Goal: Information Seeking & Learning: Learn about a topic

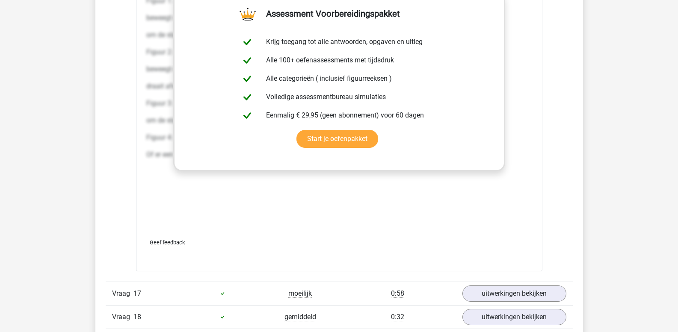
scroll to position [1592, 0]
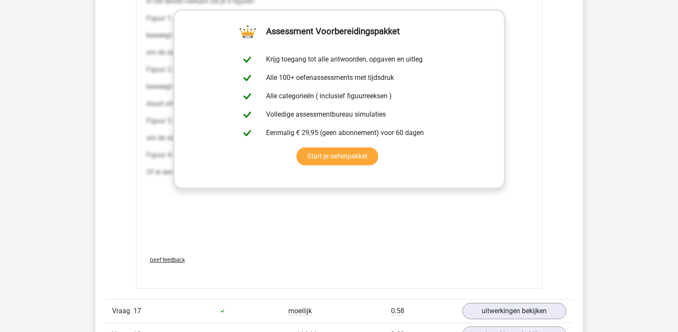
click at [82, 91] on div "Kies premium leo leo.aertsens@gmail.com" at bounding box center [339, 293] width 678 height 3770
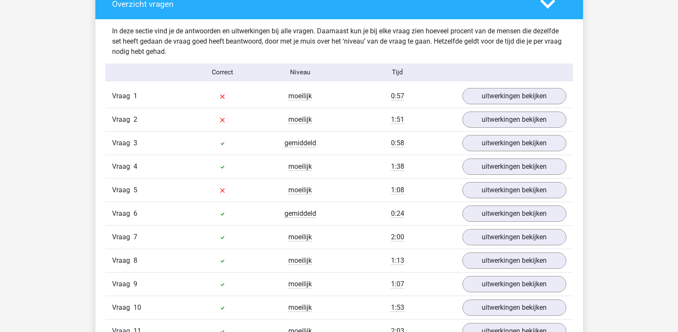
scroll to position [652, 0]
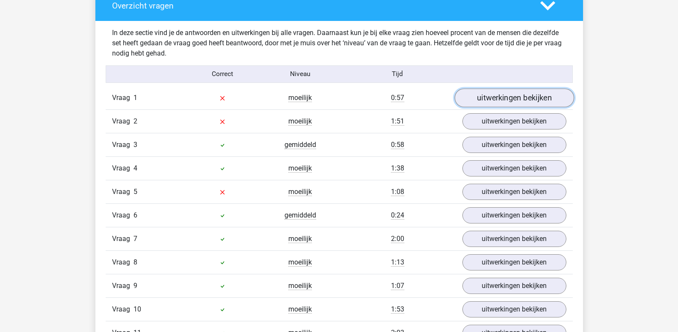
click at [513, 100] on link "uitwerkingen bekijken" at bounding box center [513, 98] width 119 height 19
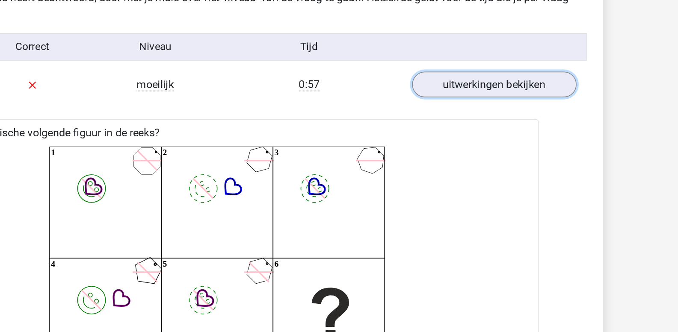
scroll to position [691, 0]
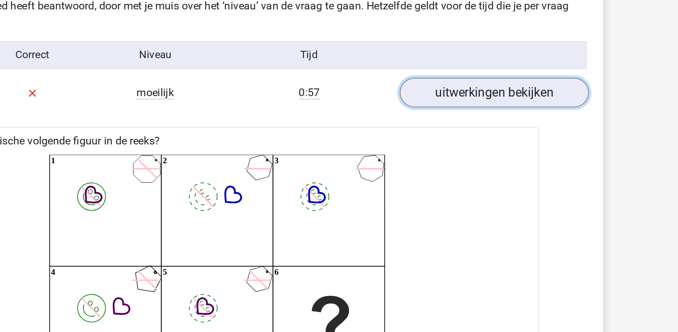
click at [503, 62] on link "uitwerkingen bekijken" at bounding box center [513, 59] width 119 height 19
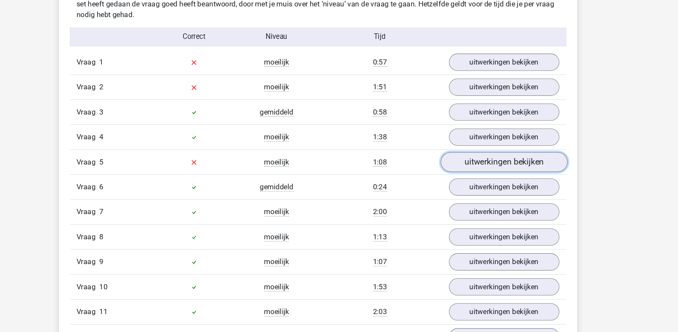
click at [482, 154] on link "uitwerkingen bekijken" at bounding box center [513, 153] width 119 height 19
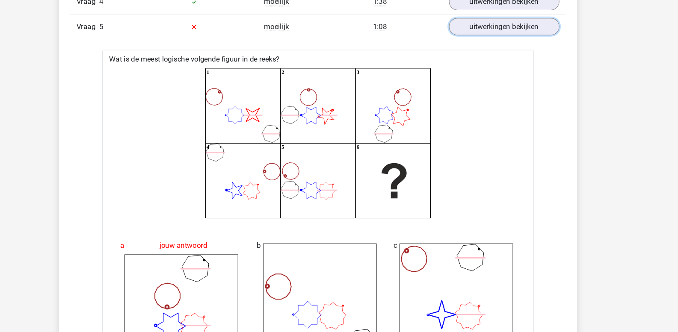
scroll to position [771, 0]
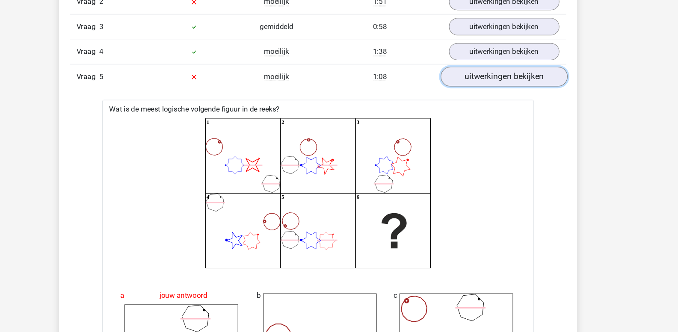
click at [488, 77] on link "uitwerkingen bekijken" at bounding box center [513, 72] width 119 height 19
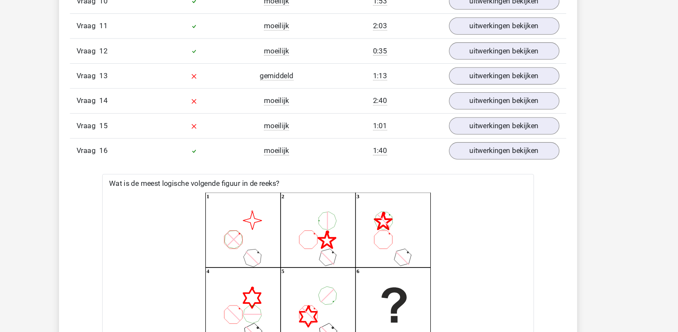
scroll to position [953, 0]
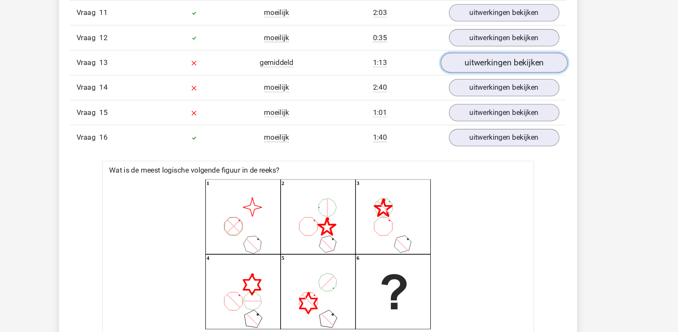
click at [508, 79] on link "uitwerkingen bekijken" at bounding box center [513, 78] width 119 height 19
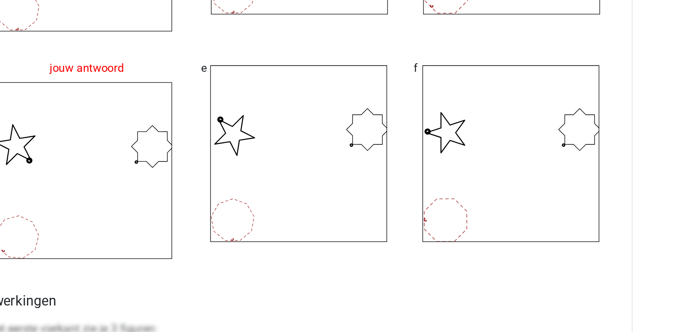
scroll to position [1202, 0]
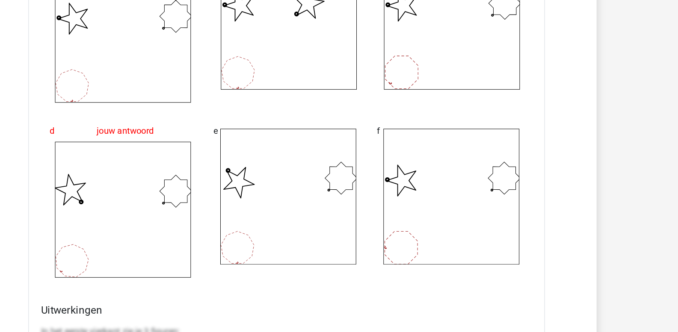
click at [313, 150] on div "b" at bounding box center [338, 90] width 129 height 138
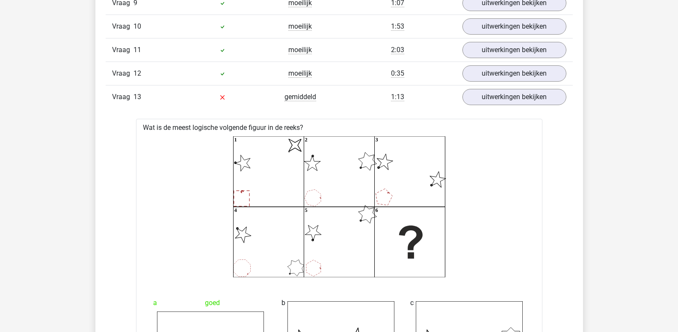
scroll to position [909, 0]
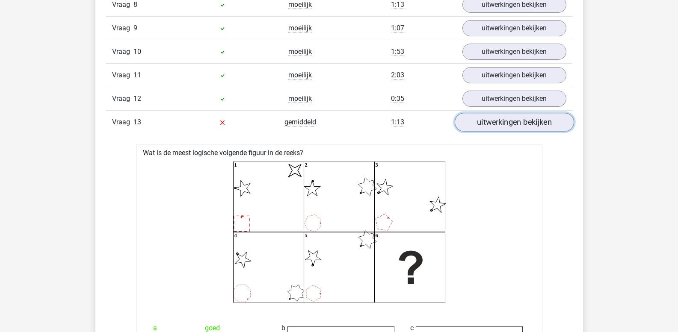
click at [475, 124] on link "uitwerkingen bekijken" at bounding box center [513, 122] width 119 height 19
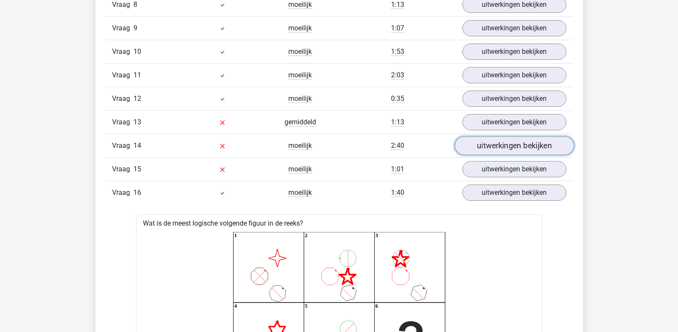
click at [479, 148] on link "uitwerkingen bekijken" at bounding box center [513, 146] width 119 height 19
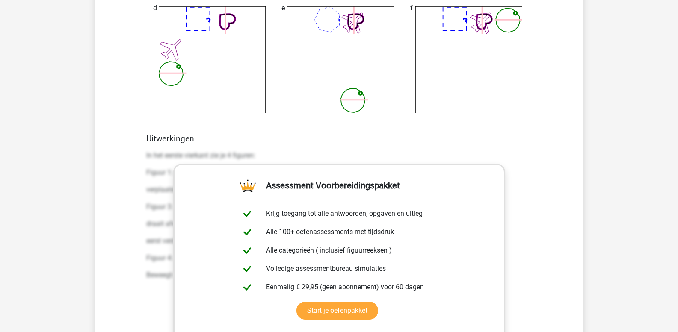
scroll to position [1465, 0]
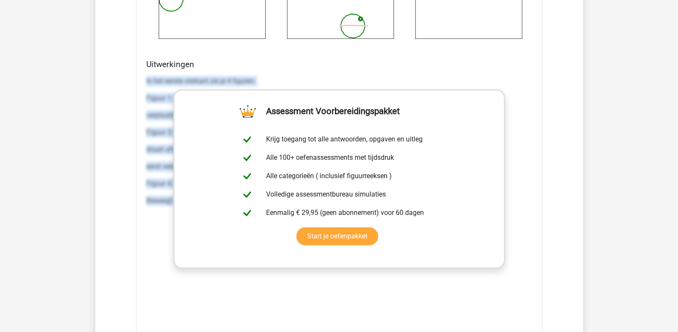
drag, startPoint x: 147, startPoint y: 79, endPoint x: 670, endPoint y: 257, distance: 553.1
copy div "In het eerste vierkant zie je 4 figuren: Figuur 1: een vliegtuig. Dit figuur he…"
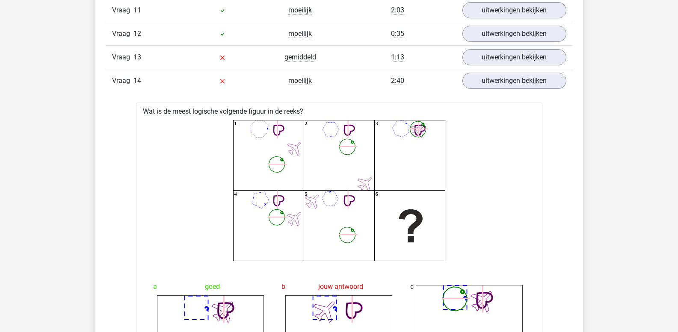
scroll to position [972, 0]
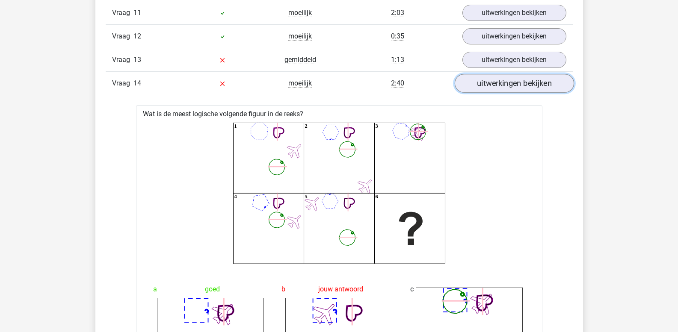
click at [486, 82] on link "uitwerkingen bekijken" at bounding box center [513, 83] width 119 height 19
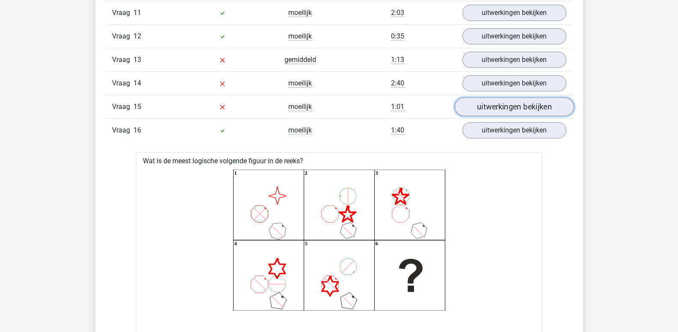
click at [489, 105] on link "uitwerkingen bekijken" at bounding box center [513, 107] width 119 height 19
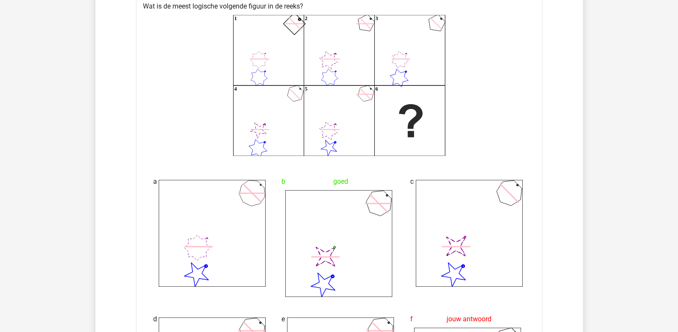
scroll to position [1101, 0]
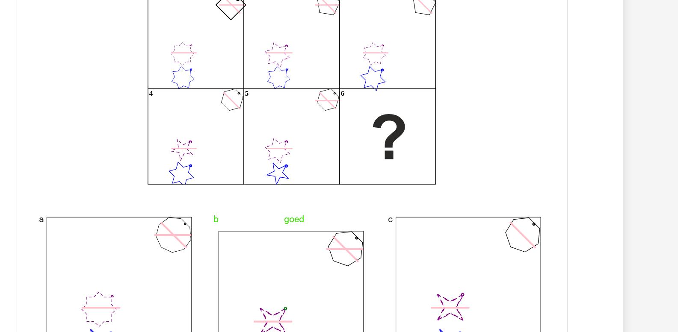
drag, startPoint x: 489, startPoint y: 105, endPoint x: 472, endPoint y: 83, distance: 28.3
click at [472, 83] on icon "1 2 3 4 5 6" at bounding box center [339, 87] width 379 height 141
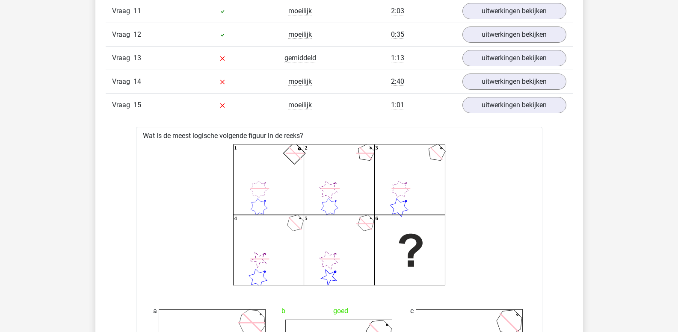
scroll to position [972, 0]
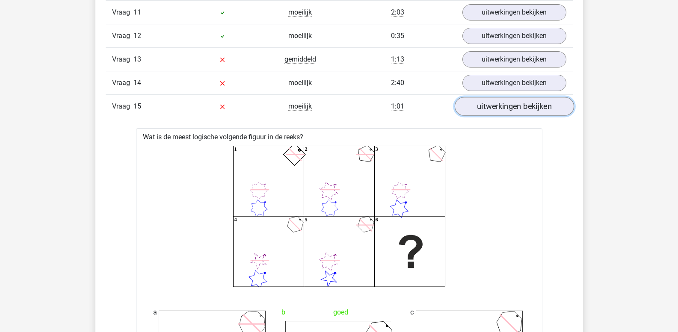
click at [514, 108] on link "uitwerkingen bekijken" at bounding box center [513, 106] width 119 height 19
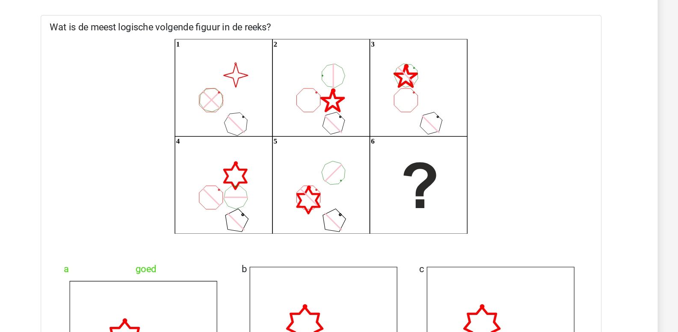
scroll to position [1063, 0]
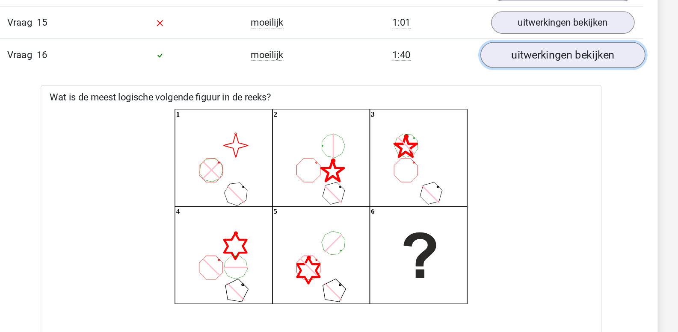
click at [492, 37] on link "uitwerkingen bekijken" at bounding box center [513, 40] width 119 height 19
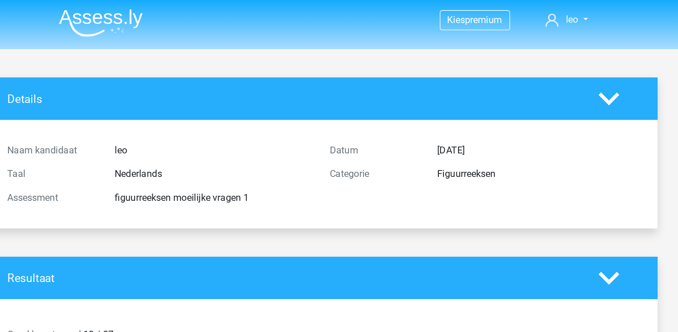
scroll to position [0, 0]
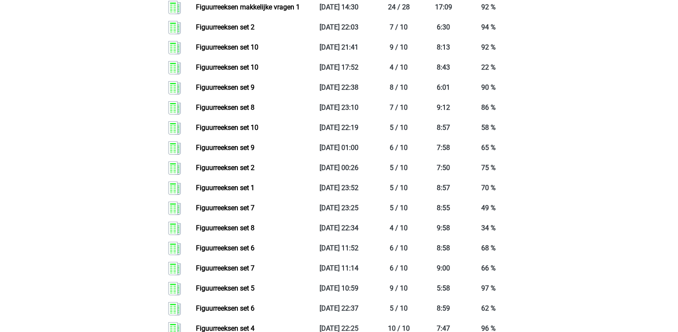
scroll to position [684, 0]
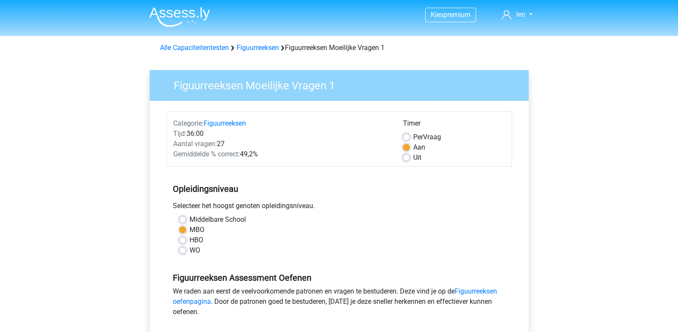
scroll to position [1, 0]
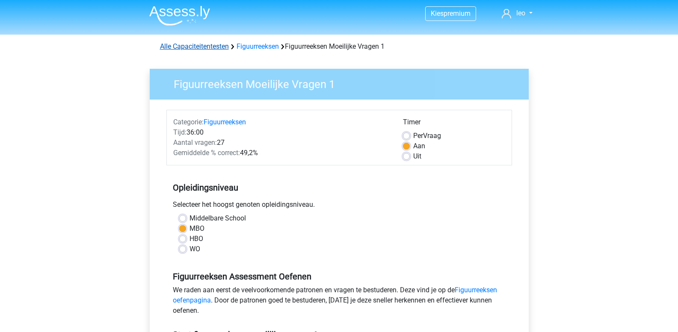
click at [207, 49] on link "Alle Capaciteitentesten" at bounding box center [194, 46] width 69 height 8
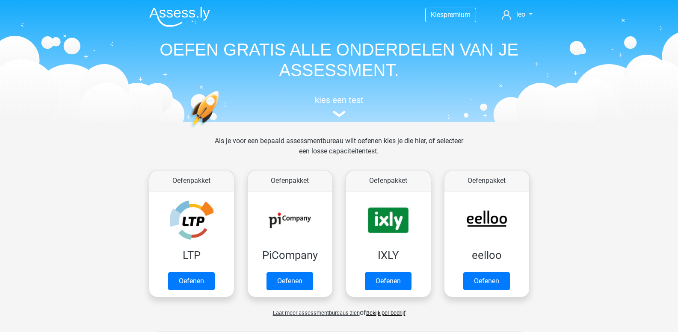
scroll to position [363, 0]
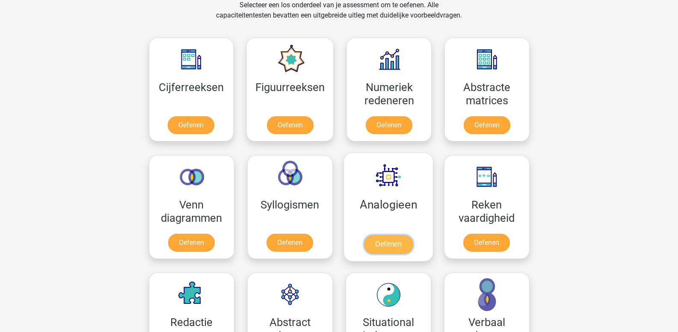
click at [397, 241] on link "Oefenen" at bounding box center [387, 244] width 49 height 19
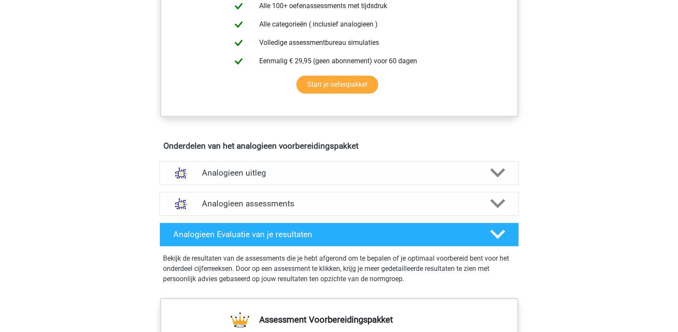
scroll to position [385, 0]
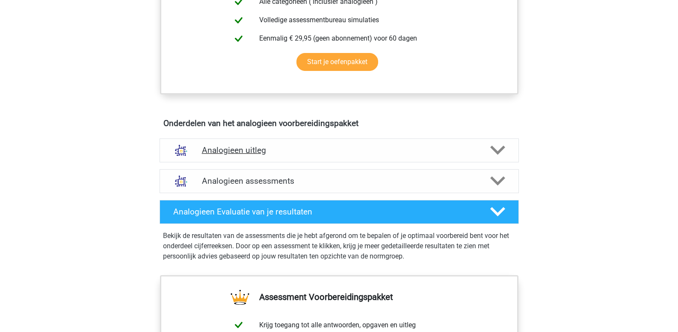
click at [497, 150] on icon at bounding box center [497, 150] width 15 height 15
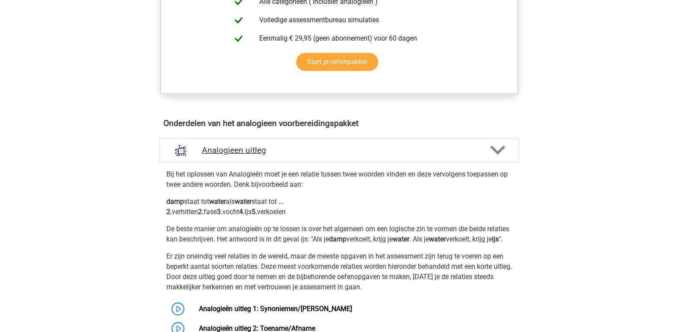
click at [497, 150] on icon at bounding box center [497, 150] width 15 height 15
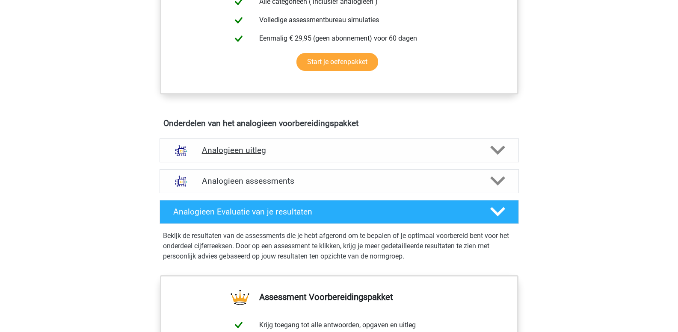
click at [497, 150] on icon at bounding box center [497, 150] width 15 height 15
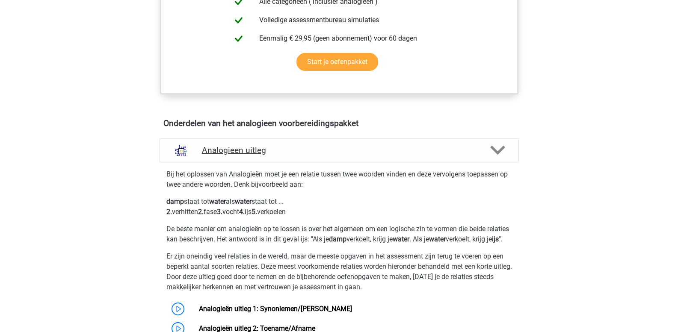
click at [497, 150] on icon at bounding box center [497, 150] width 15 height 15
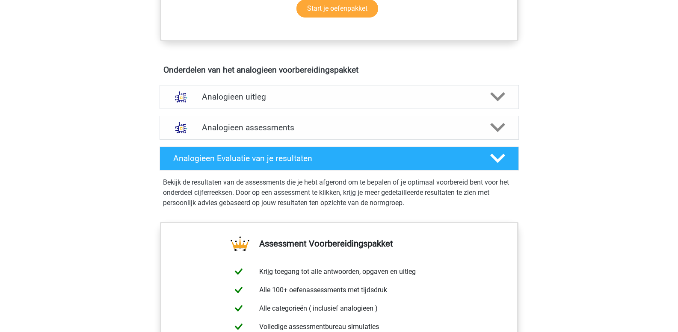
scroll to position [428, 0]
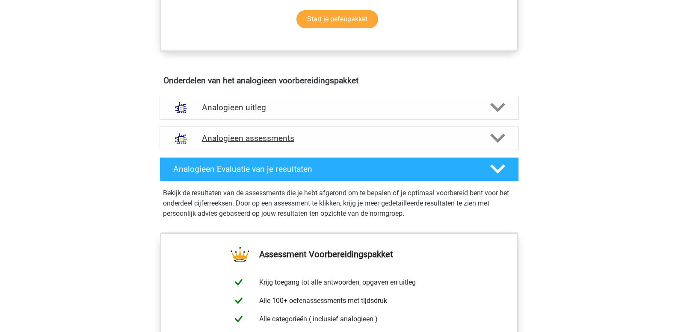
click at [498, 136] on icon at bounding box center [497, 138] width 15 height 15
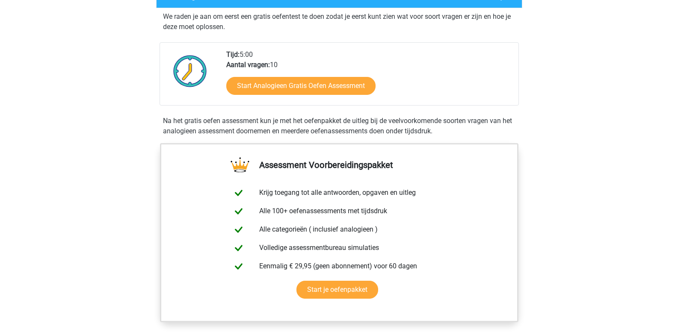
scroll to position [128, 0]
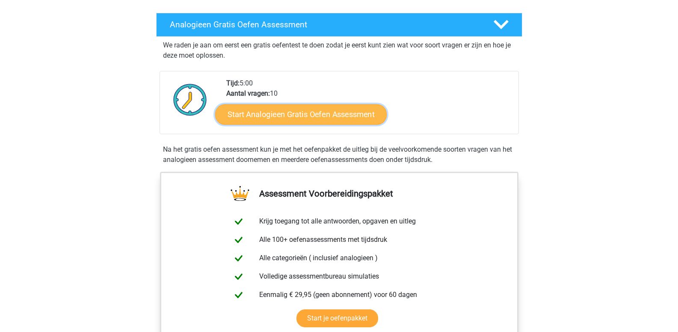
click at [304, 111] on link "Start Analogieen Gratis Oefen Assessment" at bounding box center [300, 114] width 171 height 21
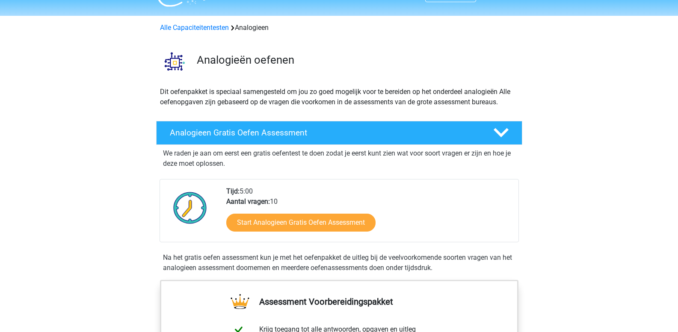
scroll to position [0, 0]
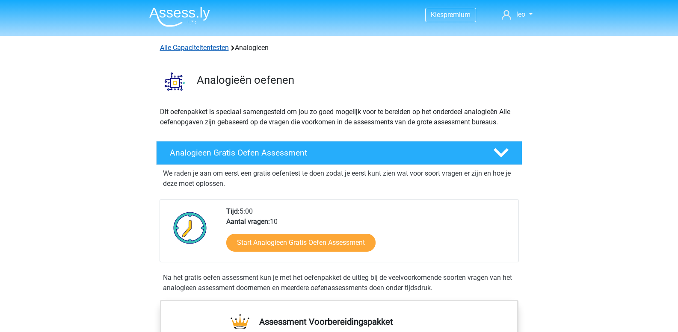
click at [197, 49] on link "Alle Capaciteitentesten" at bounding box center [194, 48] width 69 height 8
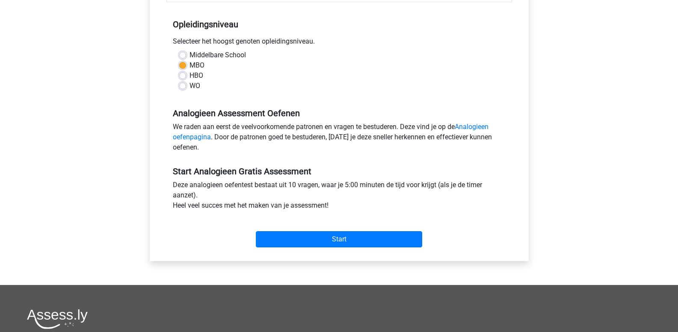
scroll to position [214, 0]
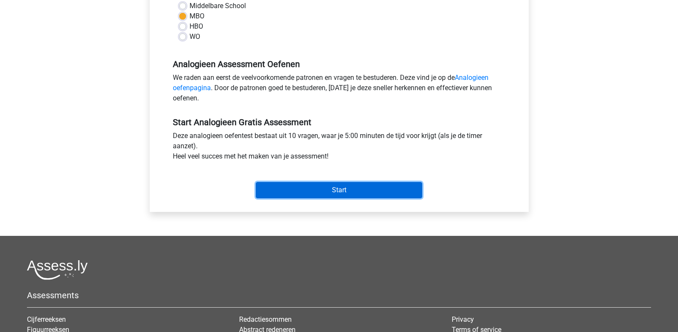
click at [307, 187] on input "Start" at bounding box center [339, 190] width 166 height 16
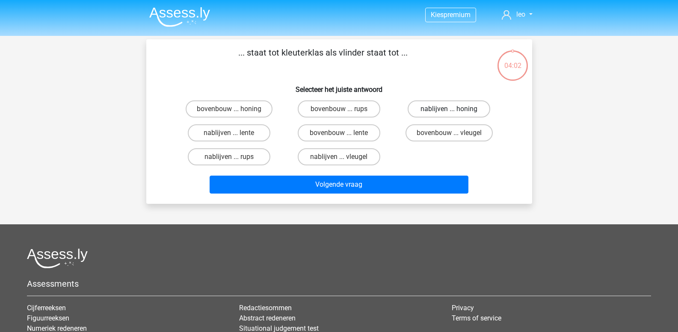
click at [421, 113] on label "nablijven ... honing" at bounding box center [448, 108] width 83 height 17
click at [449, 113] on input "nablijven ... honing" at bounding box center [452, 112] width 6 height 6
radio input "true"
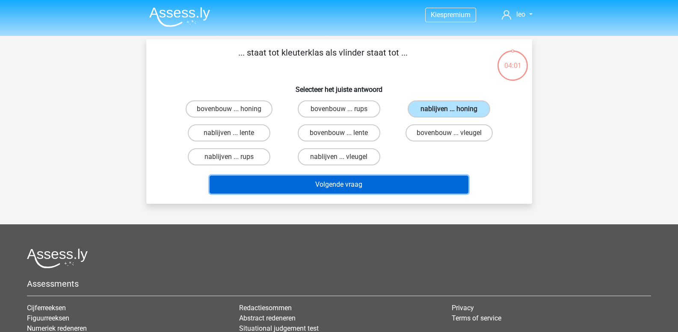
click at [350, 184] on button "Volgende vraag" at bounding box center [339, 185] width 259 height 18
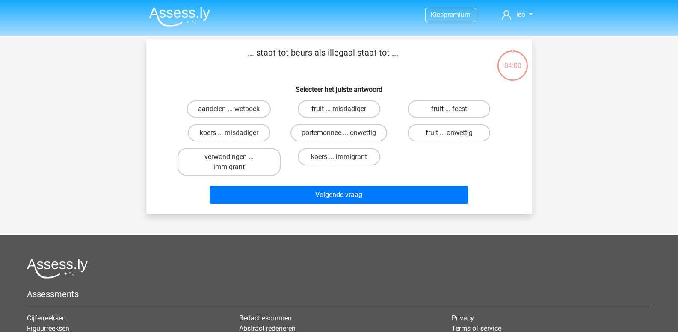
scroll to position [39, 0]
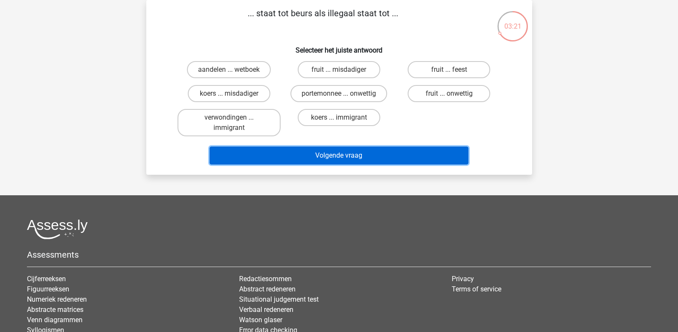
click at [315, 153] on button "Volgende vraag" at bounding box center [339, 156] width 259 height 18
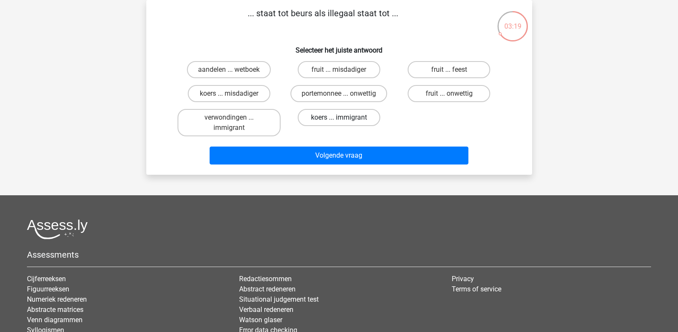
click at [325, 123] on label "koers ... immigrant" at bounding box center [339, 117] width 83 height 17
click at [339, 123] on input "koers ... immigrant" at bounding box center [342, 121] width 6 height 6
radio input "true"
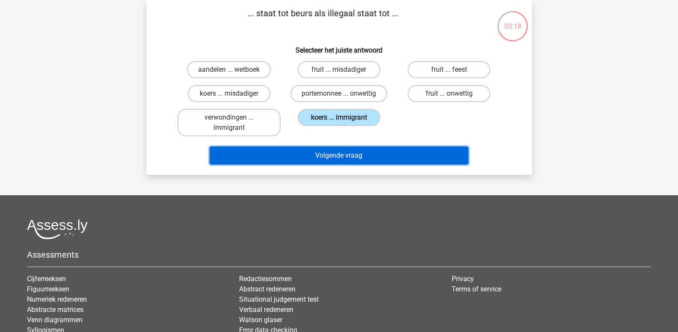
click at [319, 154] on button "Volgende vraag" at bounding box center [339, 156] width 259 height 18
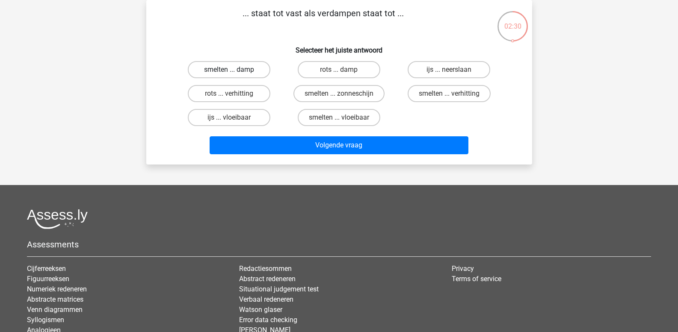
click at [244, 72] on label "smelten ... damp" at bounding box center [229, 69] width 83 height 17
click at [234, 72] on input "smelten ... damp" at bounding box center [232, 73] width 6 height 6
radio input "true"
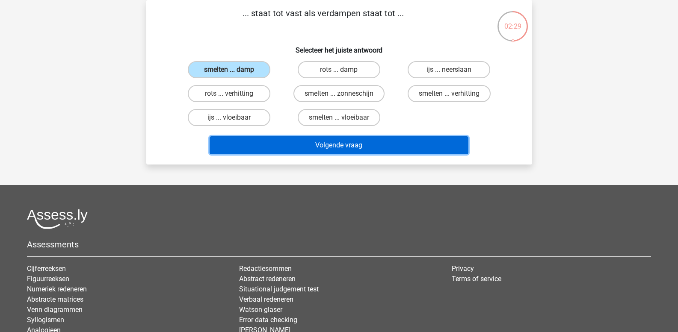
click at [274, 143] on button "Volgende vraag" at bounding box center [339, 145] width 259 height 18
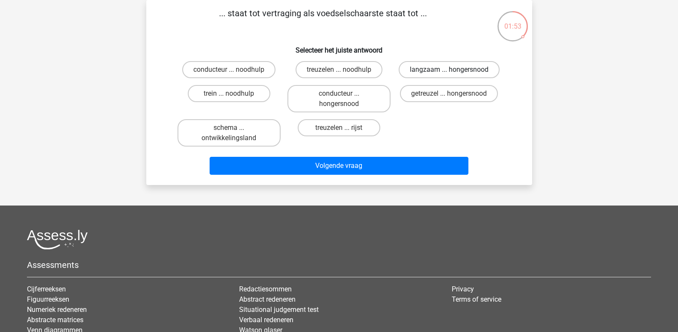
click at [434, 71] on label "langzaam ... hongersnood" at bounding box center [448, 69] width 101 height 17
click at [449, 71] on input "langzaam ... hongersnood" at bounding box center [452, 73] width 6 height 6
radio input "true"
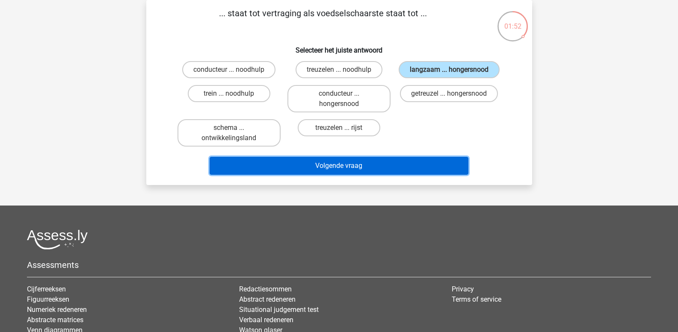
click at [410, 166] on button "Volgende vraag" at bounding box center [339, 166] width 259 height 18
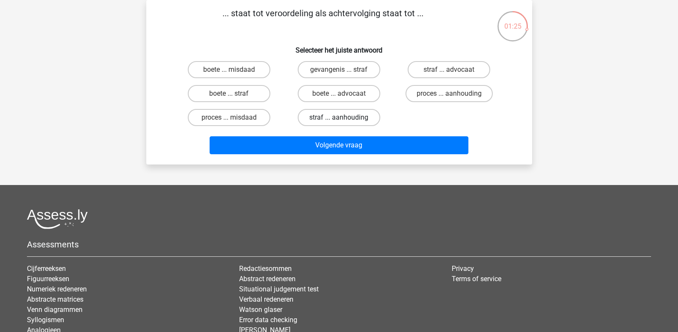
click at [325, 117] on label "straf ... aanhouding" at bounding box center [339, 117] width 83 height 17
click at [339, 118] on input "straf ... aanhouding" at bounding box center [342, 121] width 6 height 6
radio input "true"
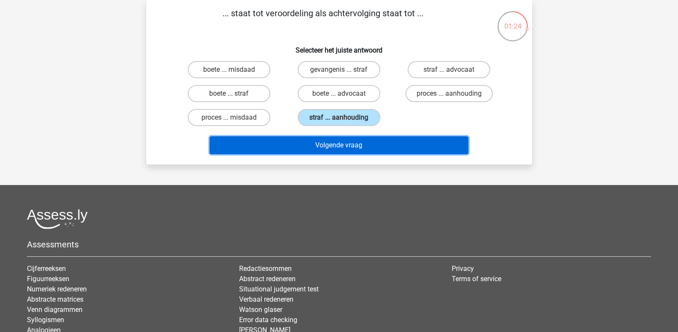
click at [321, 142] on button "Volgende vraag" at bounding box center [339, 145] width 259 height 18
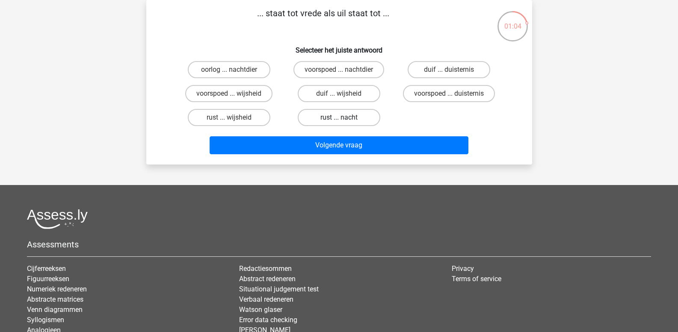
click at [334, 120] on label "rust ... nacht" at bounding box center [339, 117] width 83 height 17
click at [339, 120] on input "rust ... nacht" at bounding box center [342, 121] width 6 height 6
radio input "true"
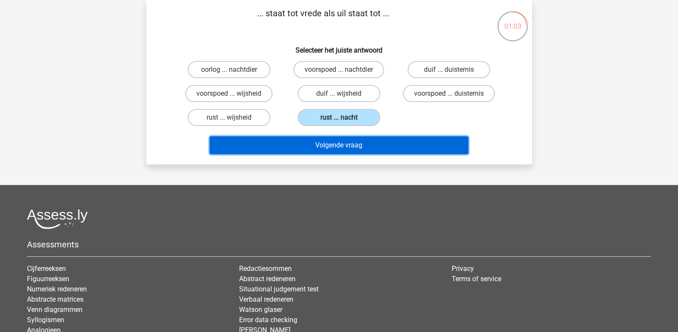
click at [329, 144] on button "Volgende vraag" at bounding box center [339, 145] width 259 height 18
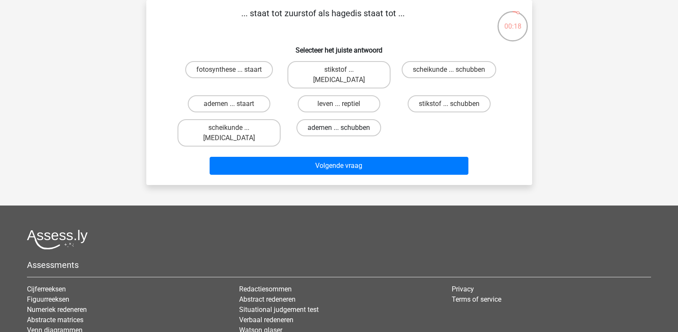
click at [319, 119] on label "ademen ... schubben" at bounding box center [338, 127] width 85 height 17
click at [339, 128] on input "ademen ... schubben" at bounding box center [342, 131] width 6 height 6
radio input "true"
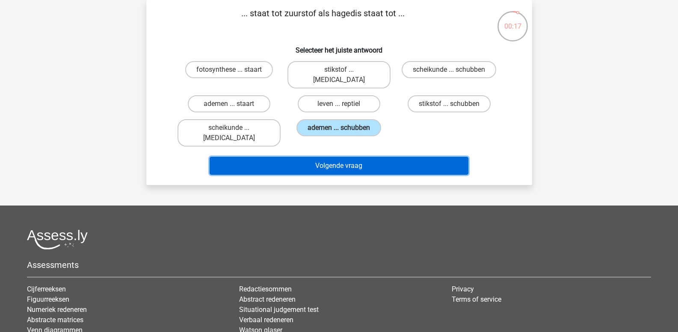
click at [314, 157] on button "Volgende vraag" at bounding box center [339, 166] width 259 height 18
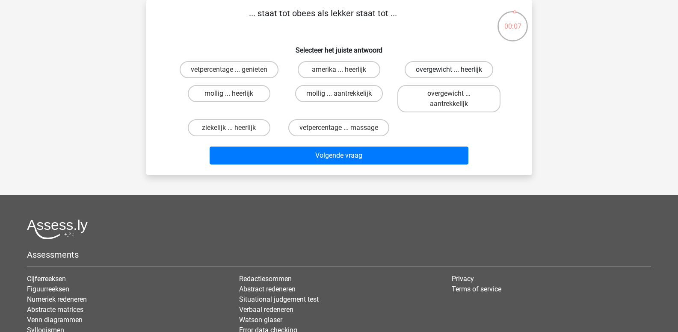
click at [439, 67] on label "overgewicht ... heerlijk" at bounding box center [448, 69] width 89 height 17
click at [449, 70] on input "overgewicht ... heerlijk" at bounding box center [452, 73] width 6 height 6
radio input "true"
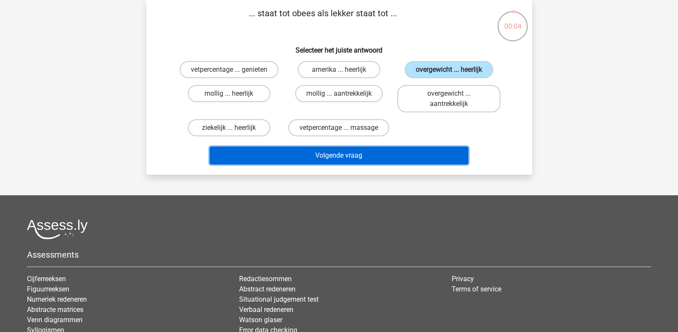
click at [394, 155] on button "Volgende vraag" at bounding box center [339, 156] width 259 height 18
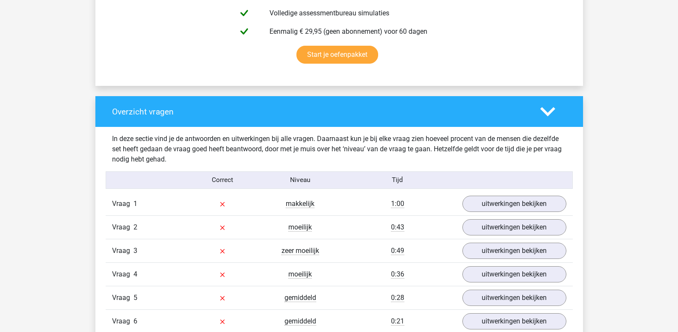
scroll to position [599, 0]
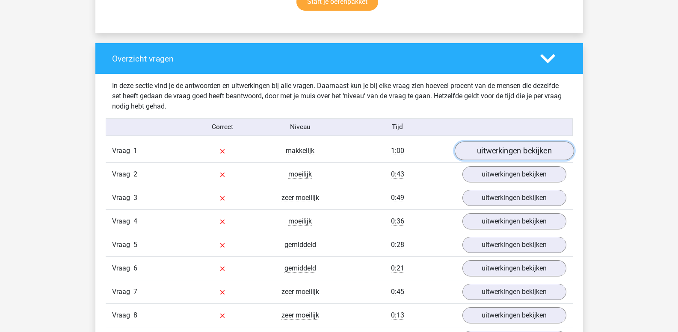
click at [492, 154] on link "uitwerkingen bekijken" at bounding box center [513, 151] width 119 height 19
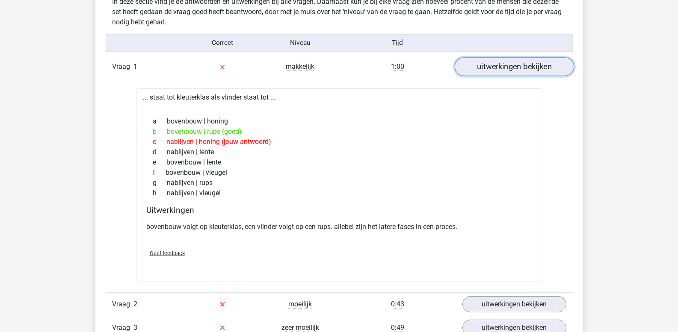
scroll to position [641, 0]
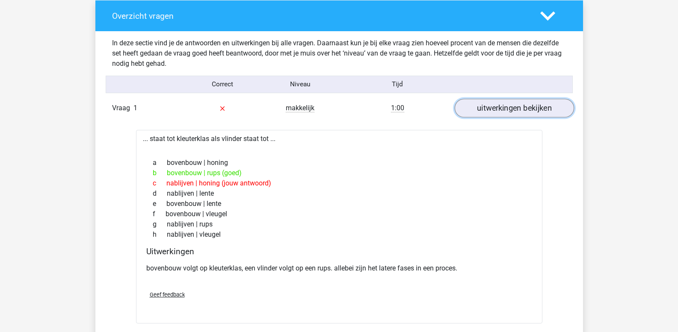
click at [496, 109] on link "uitwerkingen bekijken" at bounding box center [513, 108] width 119 height 19
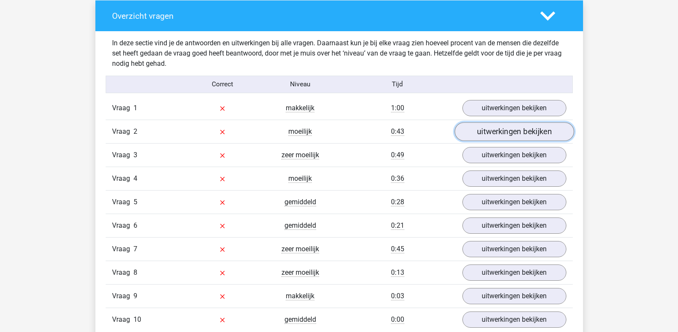
click at [495, 137] on link "uitwerkingen bekijken" at bounding box center [513, 132] width 119 height 19
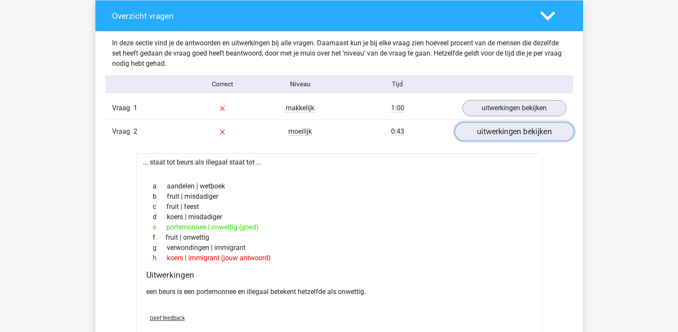
click at [495, 137] on link "uitwerkingen bekijken" at bounding box center [513, 132] width 119 height 19
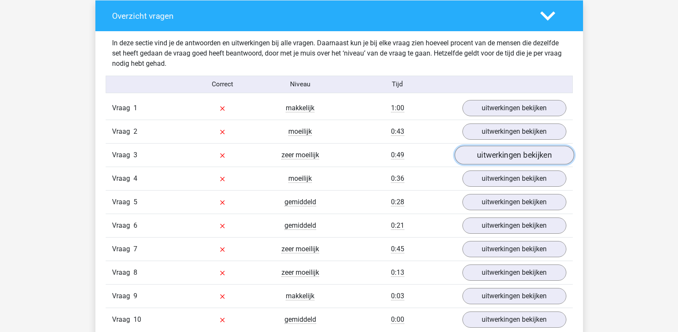
click at [493, 153] on link "uitwerkingen bekijken" at bounding box center [513, 155] width 119 height 19
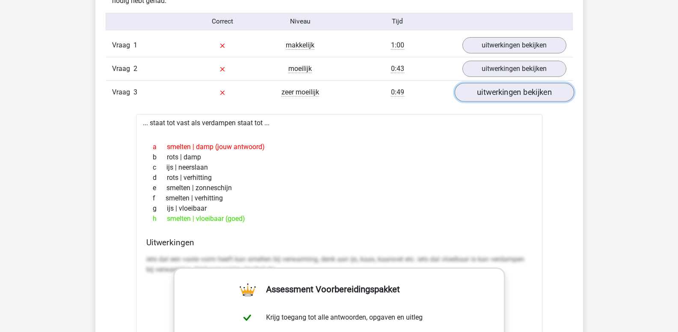
scroll to position [727, 0]
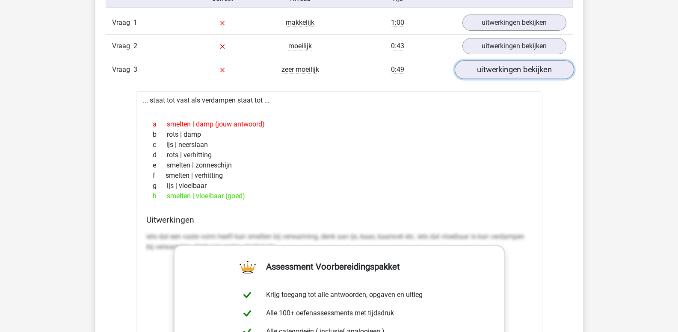
click at [516, 75] on link "uitwerkingen bekijken" at bounding box center [513, 70] width 119 height 19
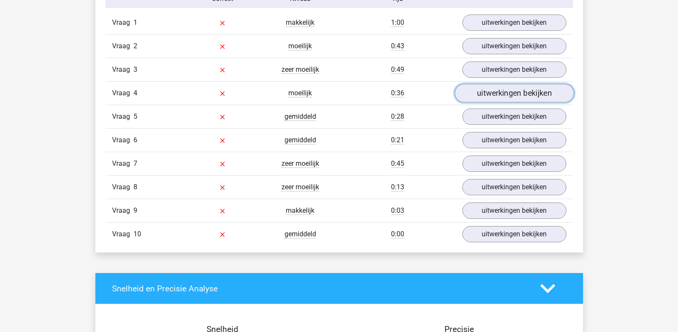
click at [515, 94] on link "uitwerkingen bekijken" at bounding box center [513, 93] width 119 height 19
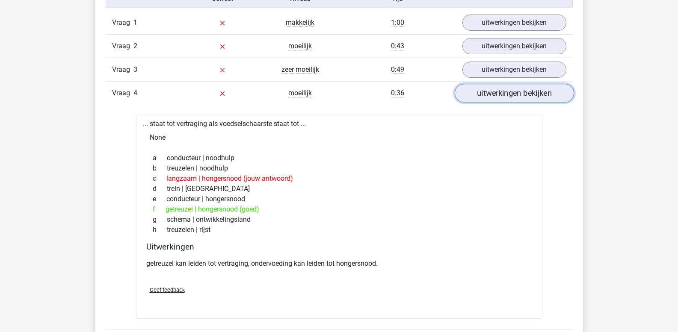
click at [515, 94] on link "uitwerkingen bekijken" at bounding box center [513, 93] width 119 height 19
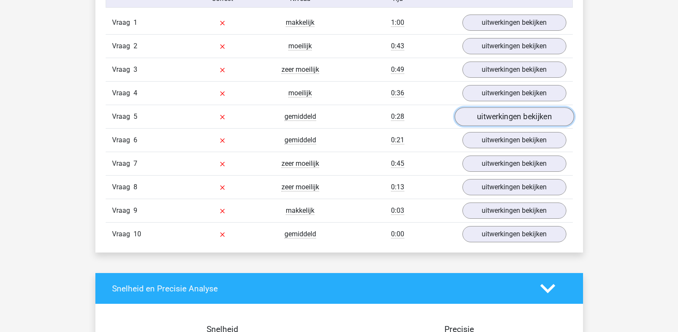
click at [508, 117] on link "uitwerkingen bekijken" at bounding box center [513, 117] width 119 height 19
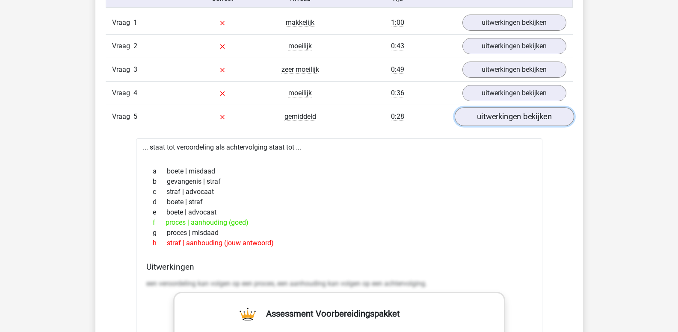
click at [508, 117] on link "uitwerkingen bekijken" at bounding box center [513, 117] width 119 height 19
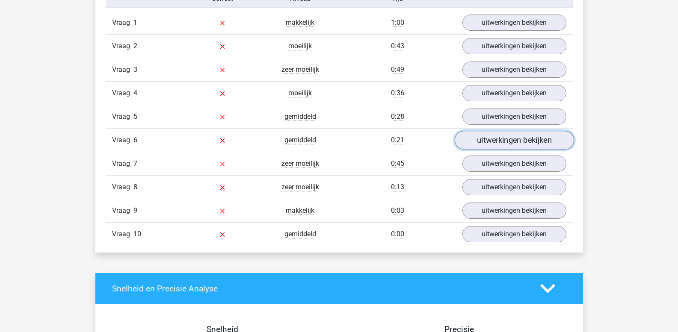
click at [505, 139] on link "uitwerkingen bekijken" at bounding box center [513, 140] width 119 height 19
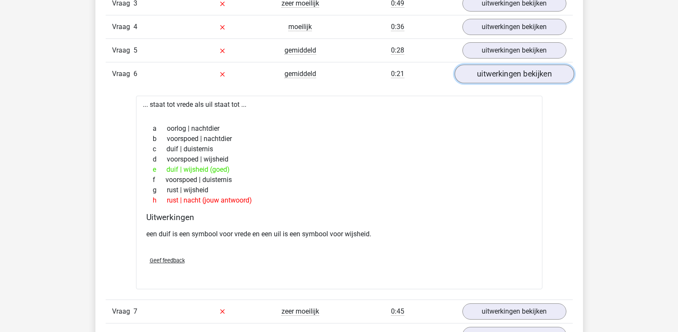
scroll to position [812, 0]
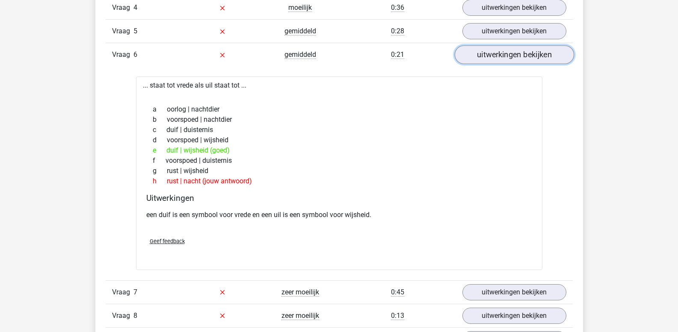
click at [497, 59] on link "uitwerkingen bekijken" at bounding box center [513, 55] width 119 height 19
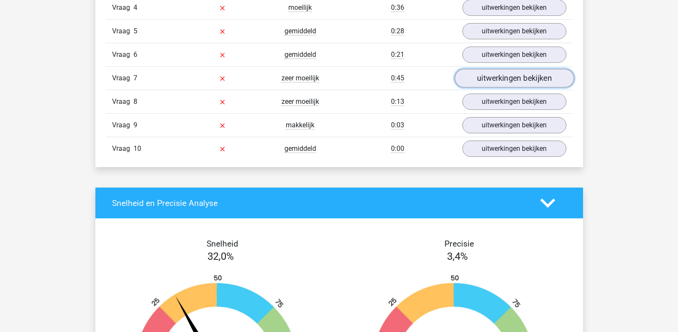
click at [497, 79] on link "uitwerkingen bekijken" at bounding box center [513, 78] width 119 height 19
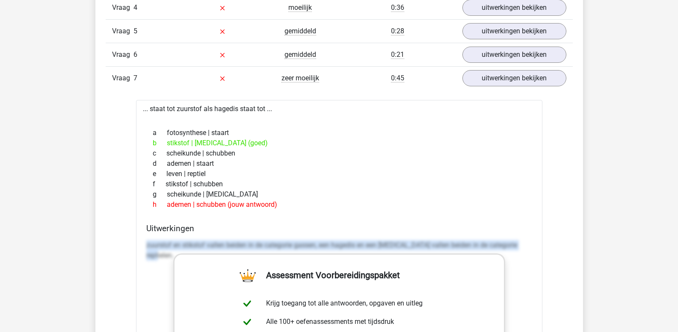
drag, startPoint x: 146, startPoint y: 244, endPoint x: 552, endPoint y: 264, distance: 406.2
click at [552, 264] on div "Vraag 1 makkelijk 1:00 uitwerkingen bekijken ... staat tot kleuterklas als vlin…" at bounding box center [339, 270] width 454 height 688
copy p "zuurstof en stikstof vallen beiden in de categorie gassen, een hagedis en een k…"
click at [508, 82] on link "uitwerkingen bekijken" at bounding box center [513, 78] width 119 height 19
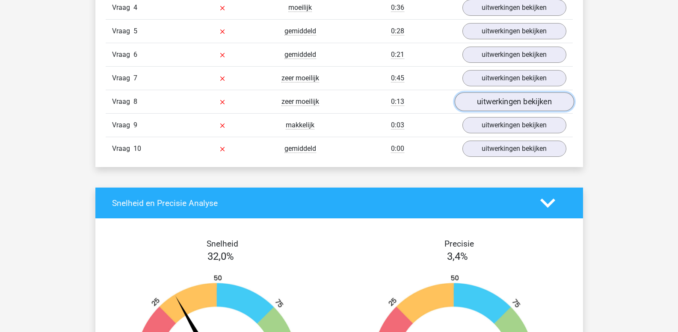
click at [504, 101] on link "uitwerkingen bekijken" at bounding box center [513, 102] width 119 height 19
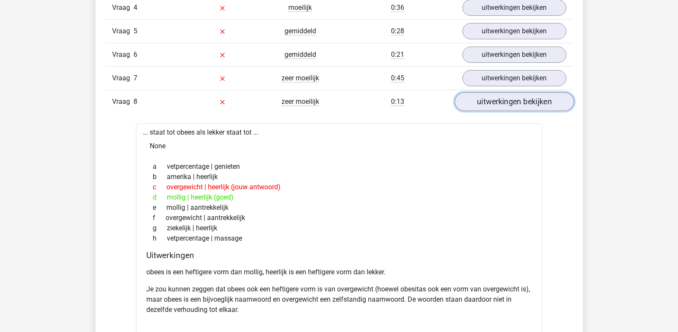
scroll to position [855, 0]
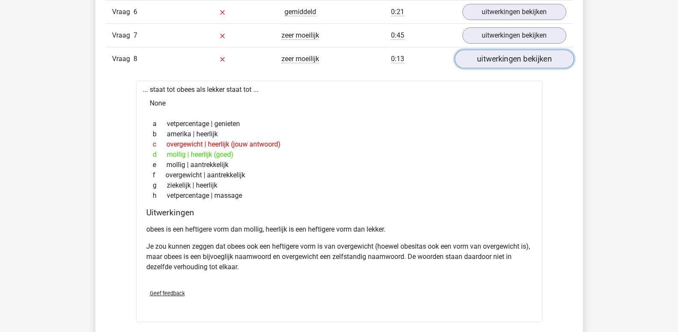
click at [501, 62] on link "uitwerkingen bekijken" at bounding box center [513, 59] width 119 height 19
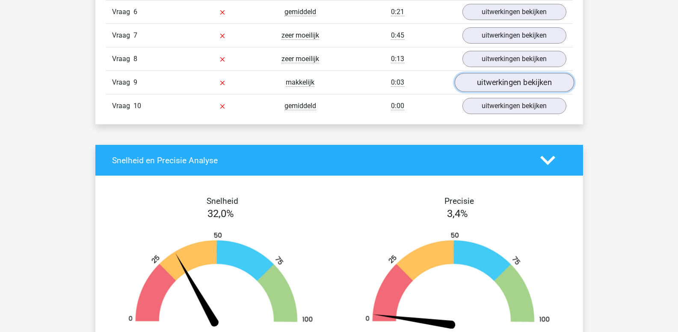
click at [500, 81] on link "uitwerkingen bekijken" at bounding box center [513, 83] width 119 height 19
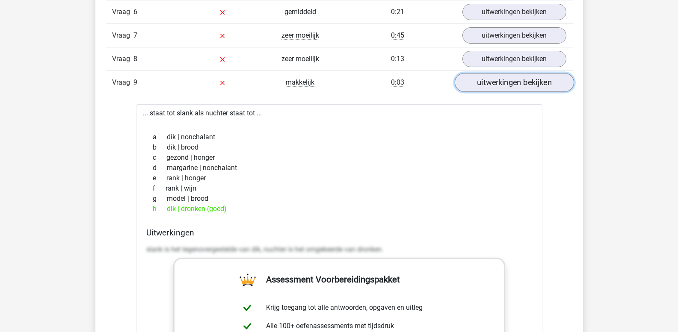
click at [500, 81] on link "uitwerkingen bekijken" at bounding box center [513, 83] width 119 height 19
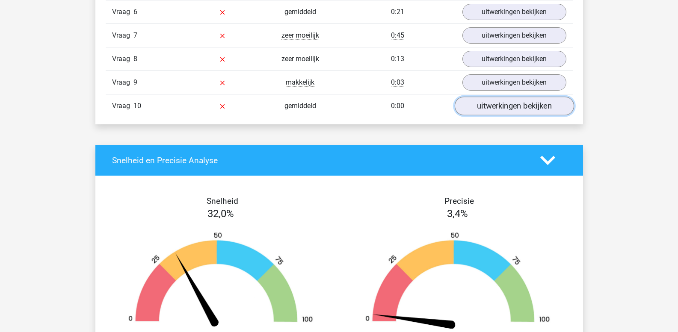
click at [503, 105] on link "uitwerkingen bekijken" at bounding box center [513, 106] width 119 height 19
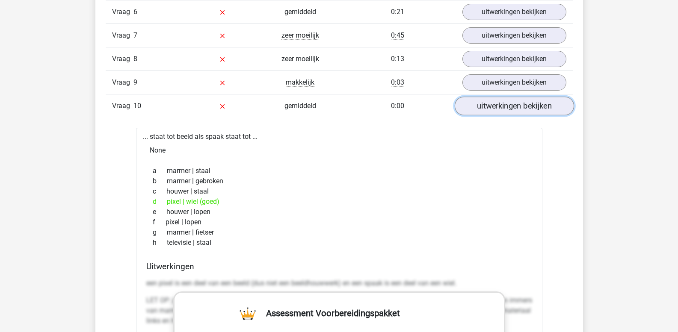
click at [503, 105] on link "uitwerkingen bekijken" at bounding box center [513, 106] width 119 height 19
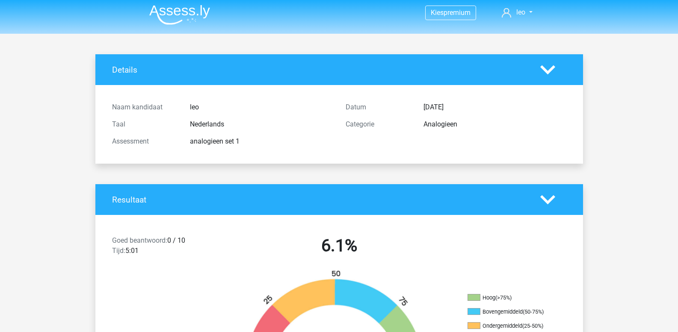
scroll to position [0, 0]
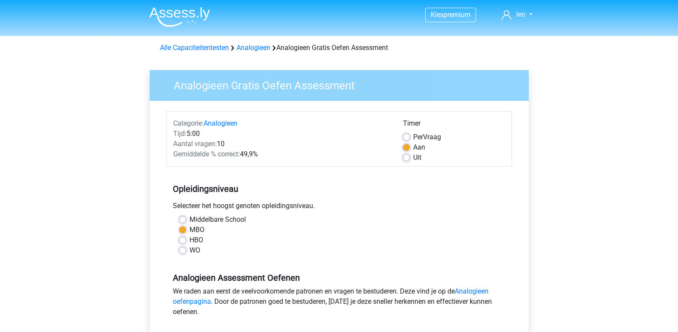
scroll to position [214, 0]
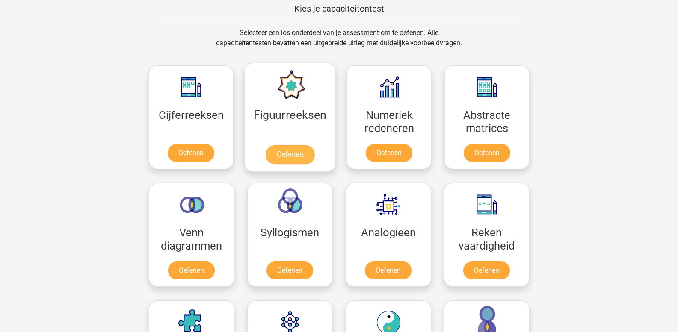
scroll to position [321, 0]
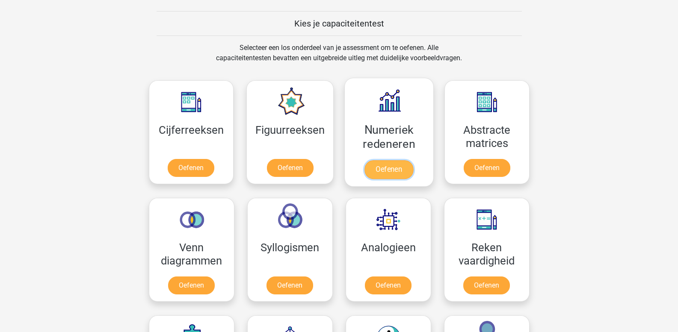
click at [384, 164] on link "Oefenen" at bounding box center [388, 169] width 49 height 19
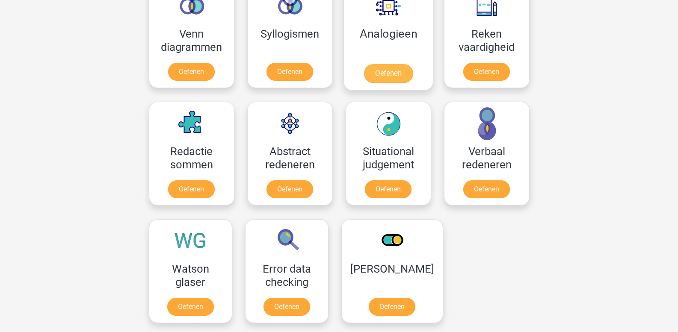
scroll to position [577, 0]
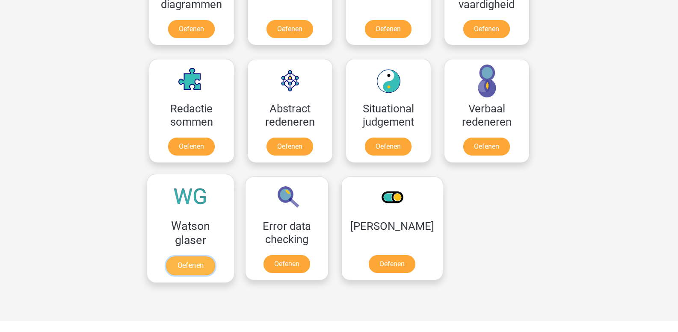
click at [196, 257] on link "Oefenen" at bounding box center [190, 266] width 49 height 19
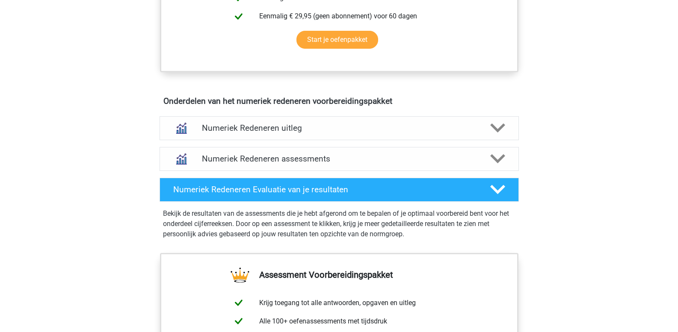
scroll to position [470, 0]
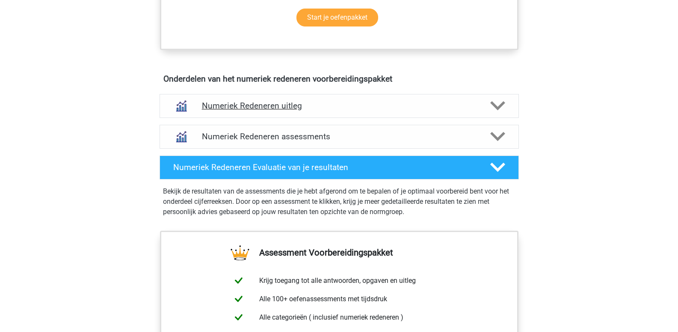
click at [491, 106] on icon at bounding box center [497, 105] width 15 height 15
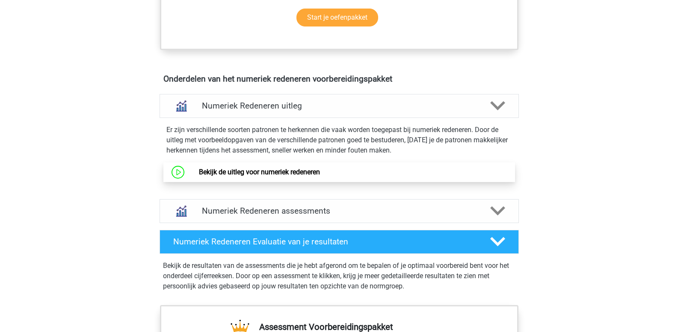
click at [320, 176] on link "Bekijk de uitleg voor numeriek redeneren" at bounding box center [259, 172] width 121 height 8
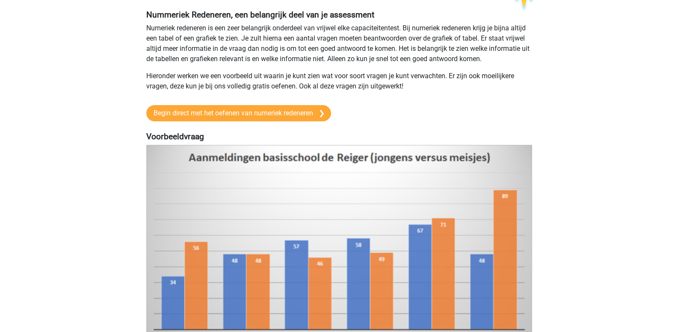
scroll to position [86, 0]
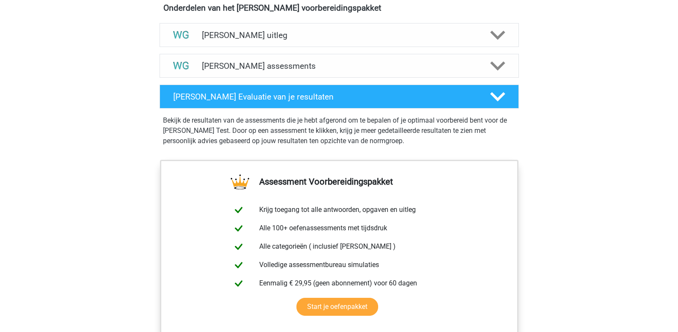
scroll to position [513, 0]
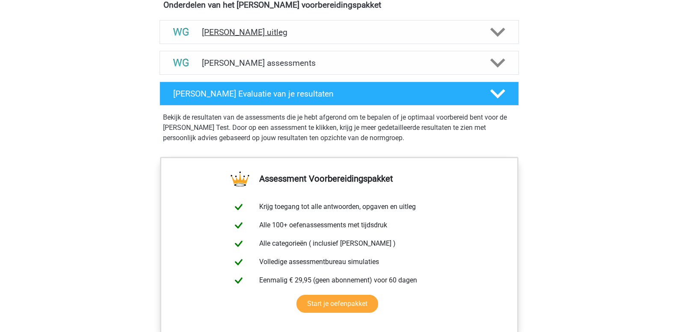
click at [492, 35] on icon at bounding box center [497, 32] width 15 height 15
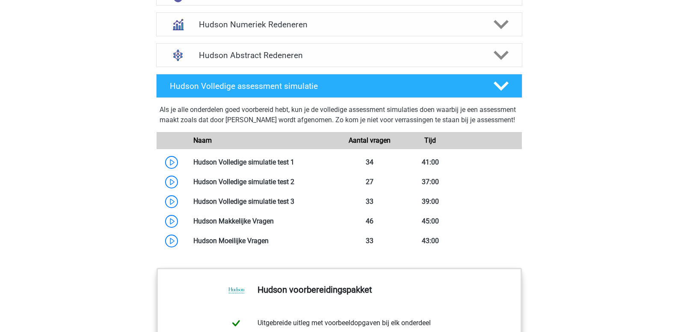
scroll to position [599, 0]
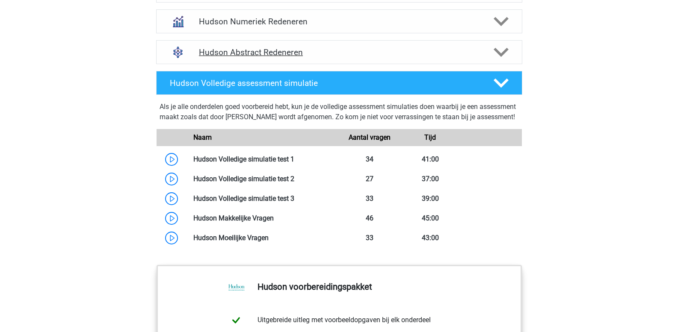
click at [501, 53] on polygon at bounding box center [500, 52] width 15 height 9
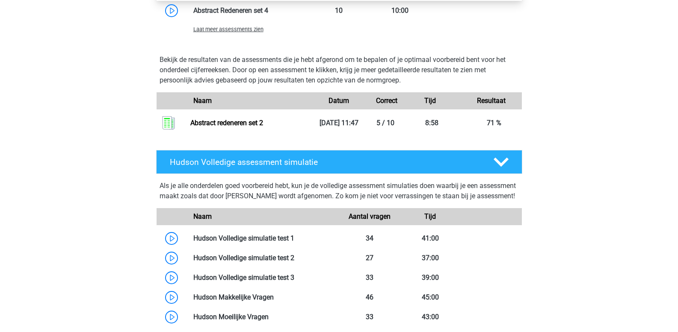
scroll to position [941, 0]
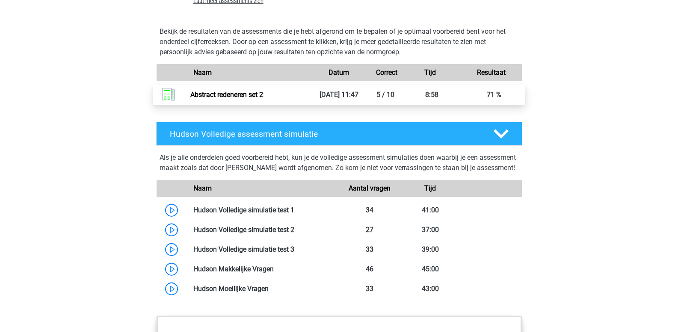
click at [263, 97] on link "Abstract redeneren set 2" at bounding box center [226, 95] width 73 height 8
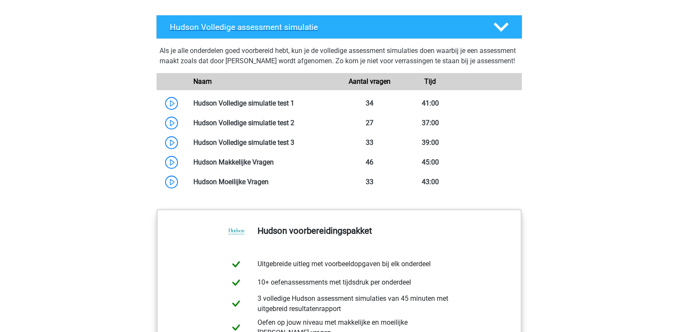
scroll to position [1069, 0]
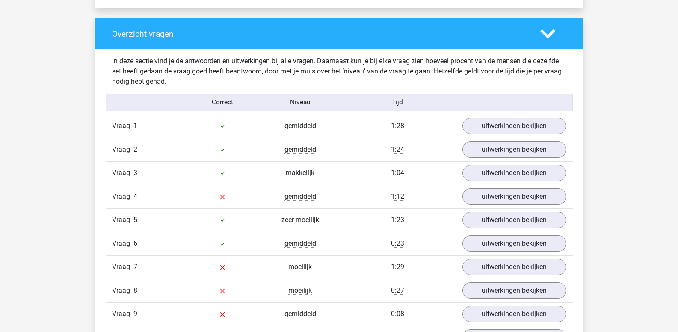
scroll to position [641, 0]
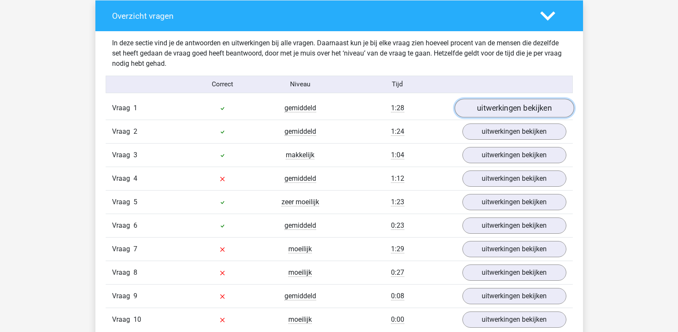
click at [515, 113] on link "uitwerkingen bekijken" at bounding box center [513, 108] width 119 height 19
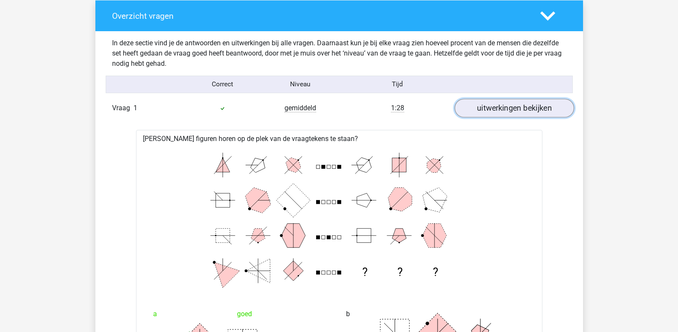
click at [515, 113] on link "uitwerkingen bekijken" at bounding box center [513, 108] width 119 height 19
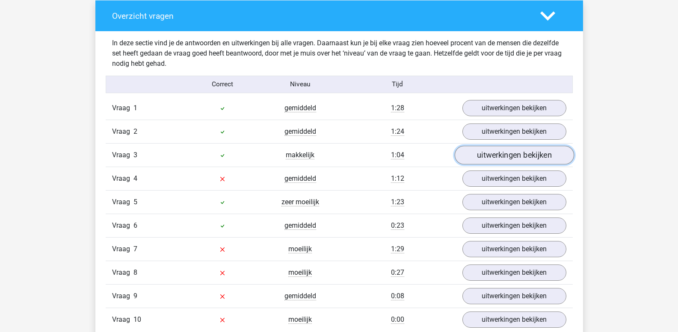
click at [500, 151] on link "uitwerkingen bekijken" at bounding box center [513, 155] width 119 height 19
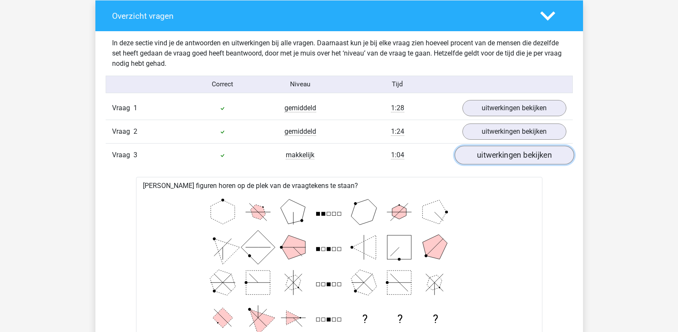
click at [500, 151] on link "uitwerkingen bekijken" at bounding box center [513, 155] width 119 height 19
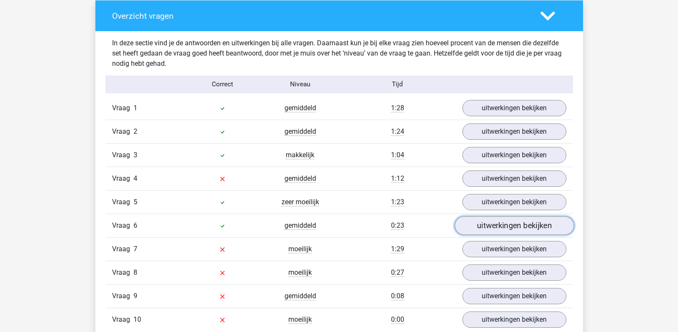
click at [494, 222] on link "uitwerkingen bekijken" at bounding box center [513, 226] width 119 height 19
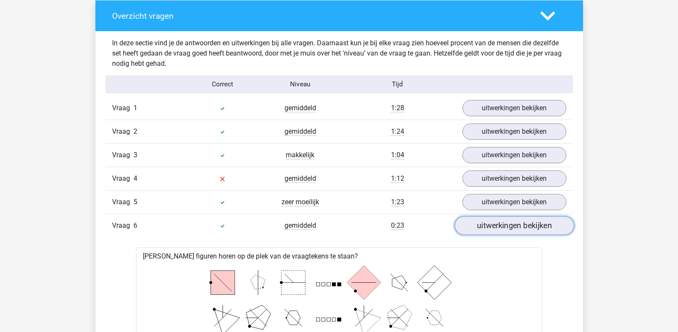
click at [494, 222] on link "uitwerkingen bekijken" at bounding box center [513, 226] width 119 height 19
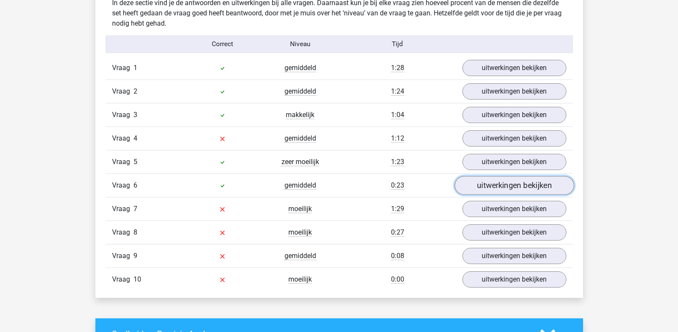
scroll to position [812, 0]
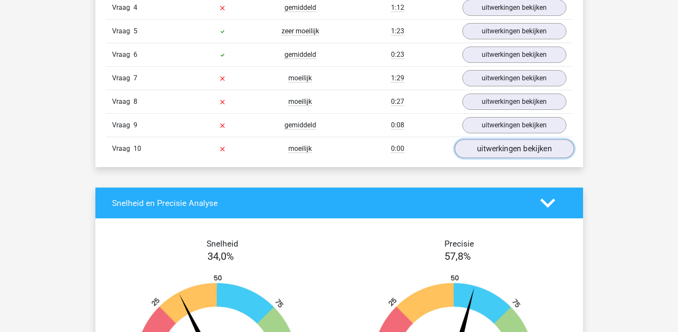
click at [498, 149] on link "uitwerkingen bekijken" at bounding box center [513, 149] width 119 height 19
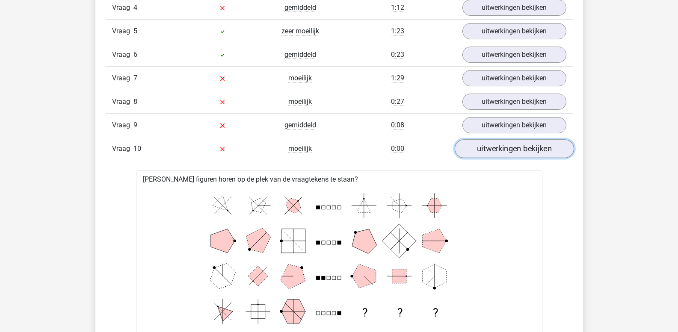
click at [498, 149] on link "uitwerkingen bekijken" at bounding box center [513, 149] width 119 height 19
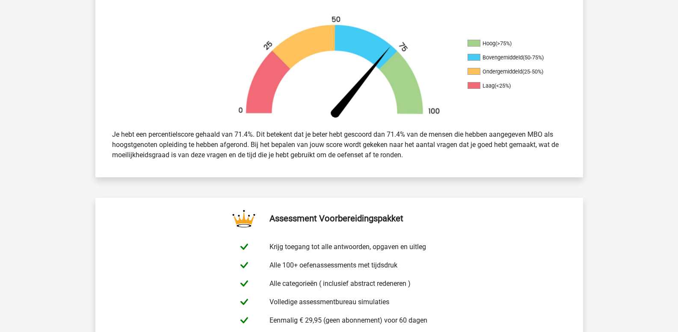
scroll to position [86, 0]
